Goal: Information Seeking & Learning: Learn about a topic

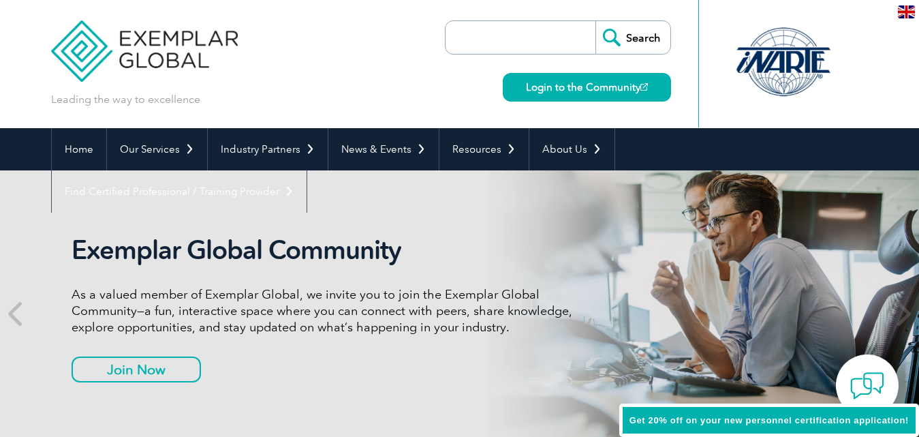
scroll to position [68, 0]
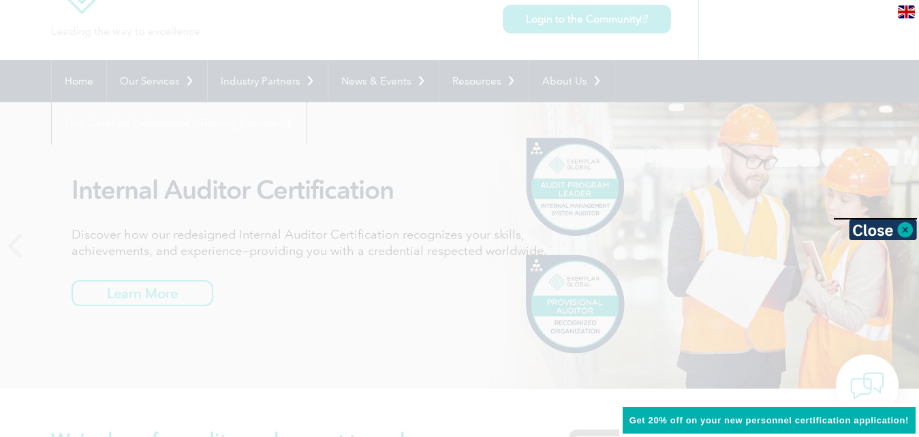
click at [909, 219] on div at bounding box center [875, 218] width 83 height 1
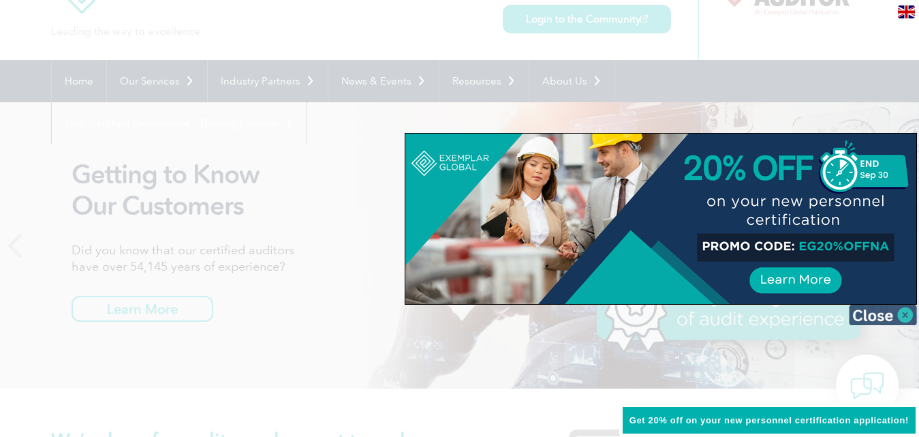
click at [906, 318] on img at bounding box center [883, 315] width 68 height 20
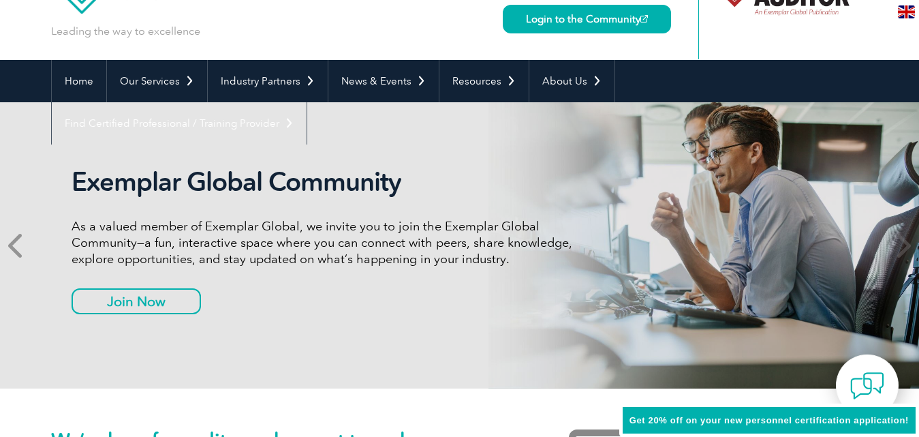
click at [19, 245] on icon at bounding box center [16, 245] width 17 height 0
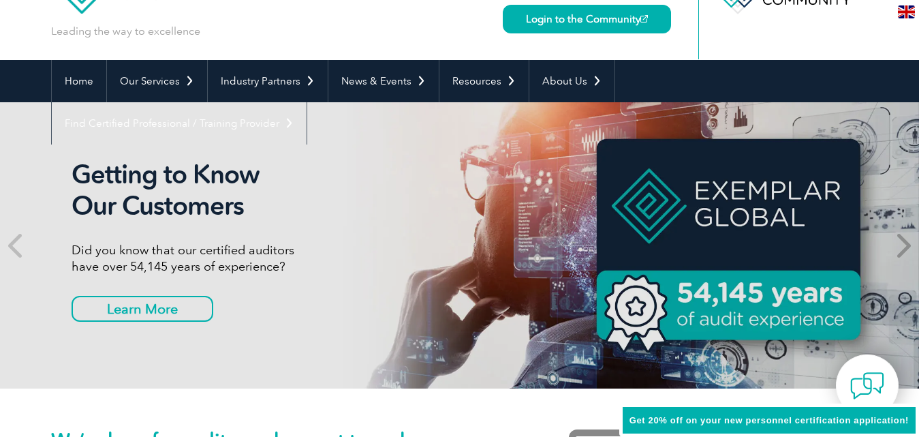
click at [900, 245] on icon at bounding box center [902, 245] width 17 height 0
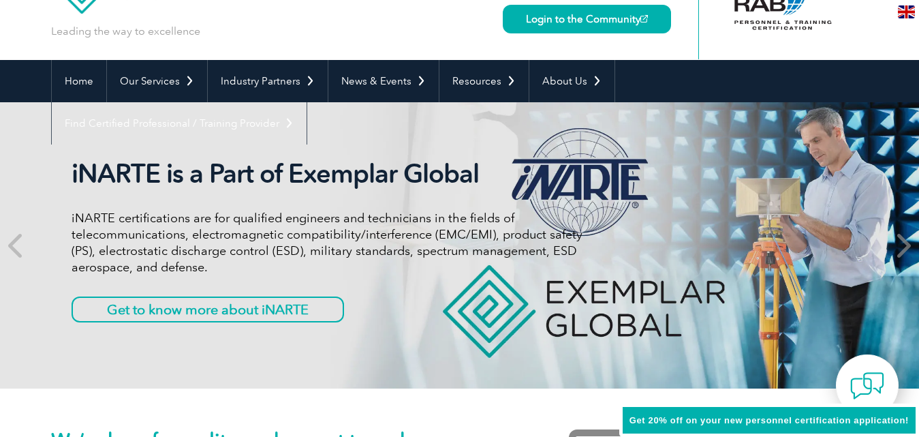
click at [900, 245] on icon at bounding box center [902, 245] width 17 height 0
click at [389, 269] on p "iNARTE certifications are for qualified engineers and technicians in the fields…" at bounding box center [327, 242] width 511 height 65
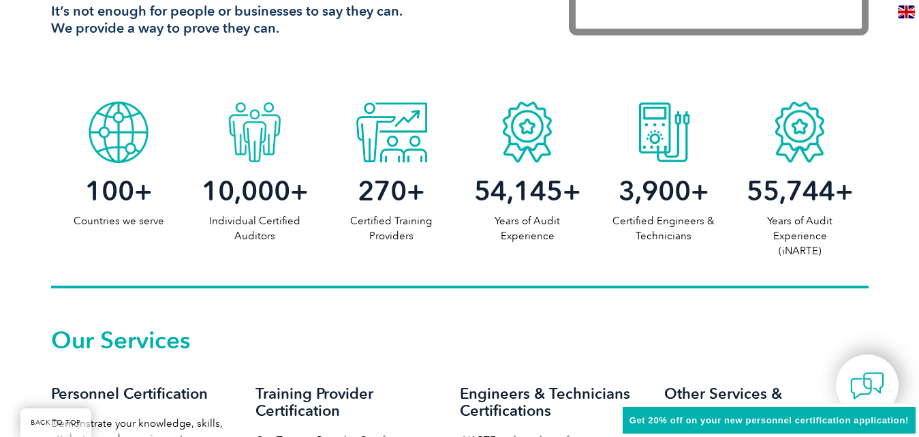
scroll to position [545, 0]
